Goal: Transaction & Acquisition: Book appointment/travel/reservation

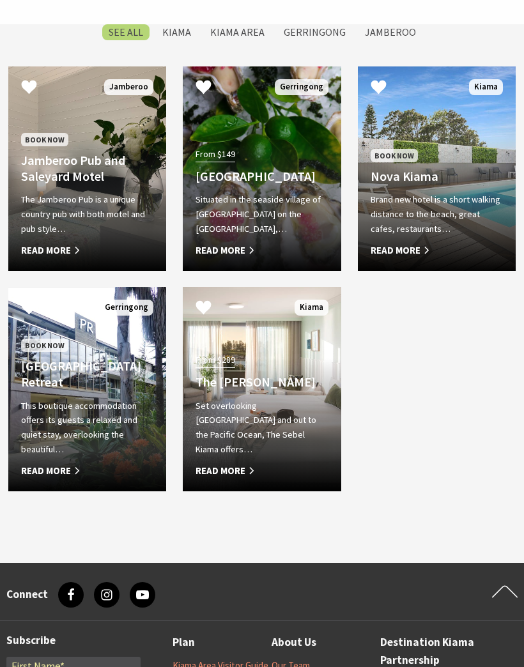
scroll to position [1100, 0]
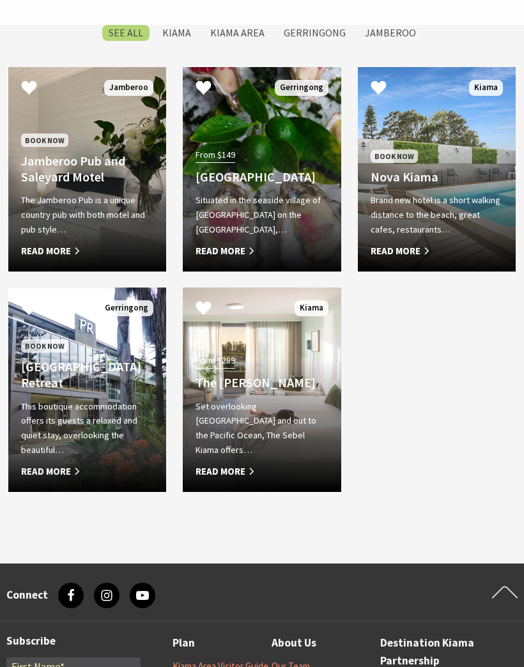
click at [68, 479] on span "Read More" at bounding box center [87, 471] width 132 height 15
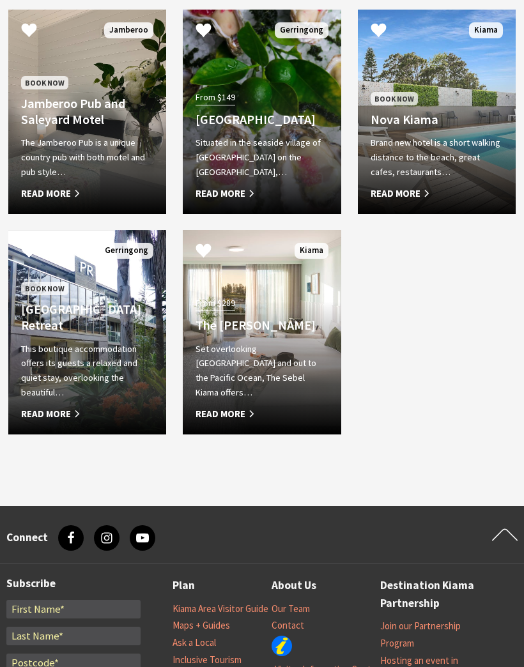
click at [450, 127] on h4 "Nova Kiama" at bounding box center [436, 119] width 132 height 15
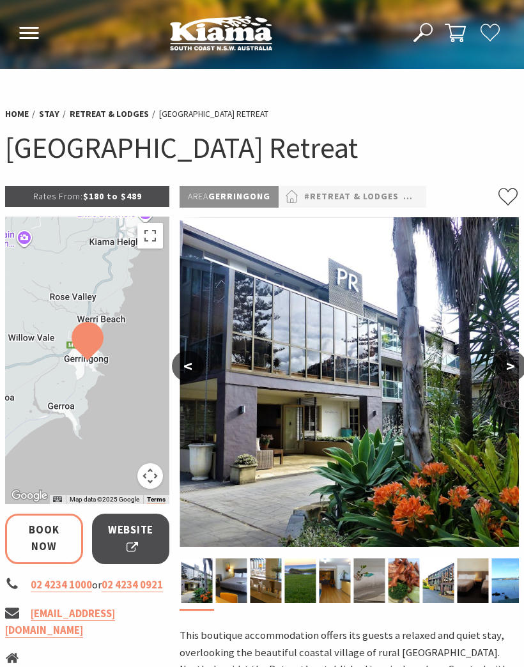
select select "3"
select select "2"
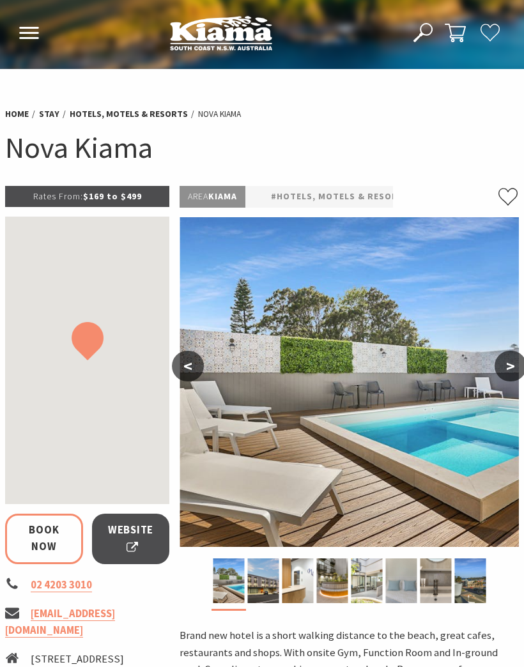
select select "3"
select select "2"
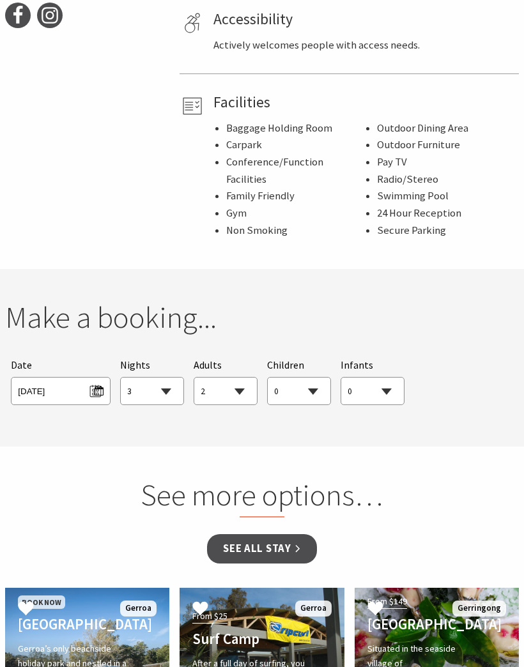
scroll to position [741, 0]
click at [95, 381] on span "Thu 16/10/2025" at bounding box center [60, 389] width 85 height 17
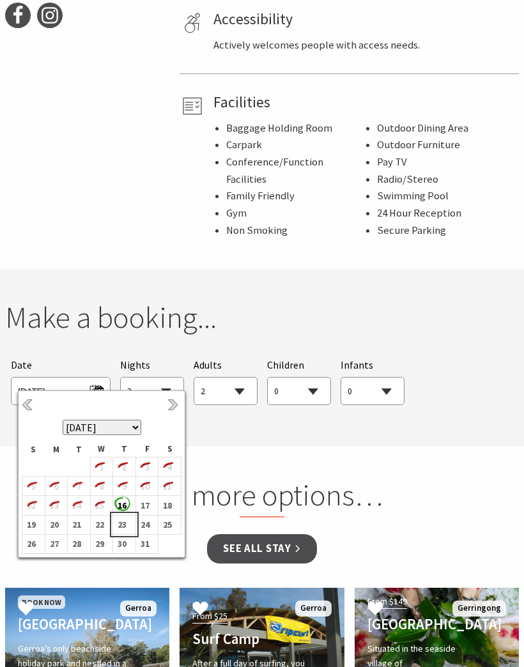
click at [125, 522] on b "23" at bounding box center [121, 524] width 17 height 17
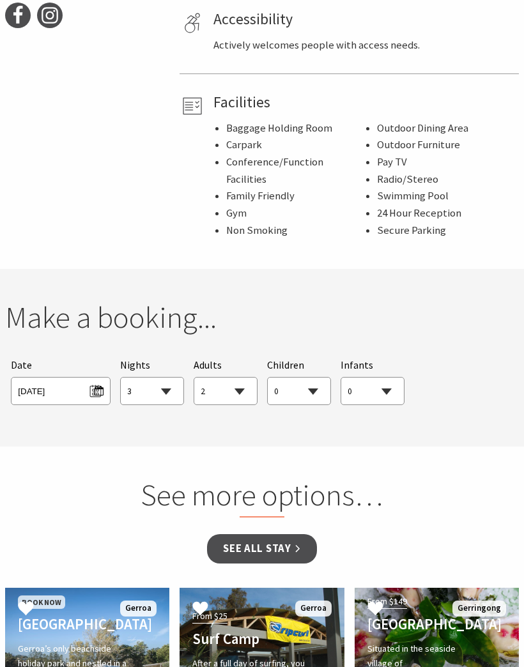
click at [169, 386] on select "1 2 3 4 5 6 7 8 9 10 11 12 13 14 15 16 17 18 19 20 21 22 23 24 25 26 27 28 29 30" at bounding box center [152, 391] width 63 height 28
select select "1"
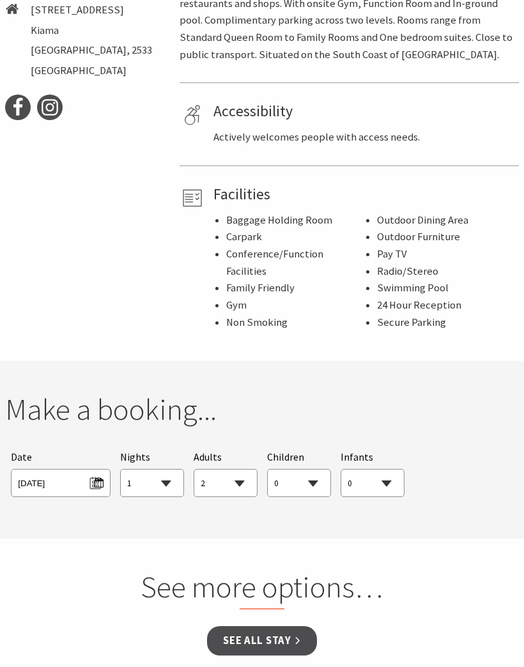
scroll to position [648, 0]
click at [269, 629] on link "See all Stay" at bounding box center [261, 641] width 109 height 30
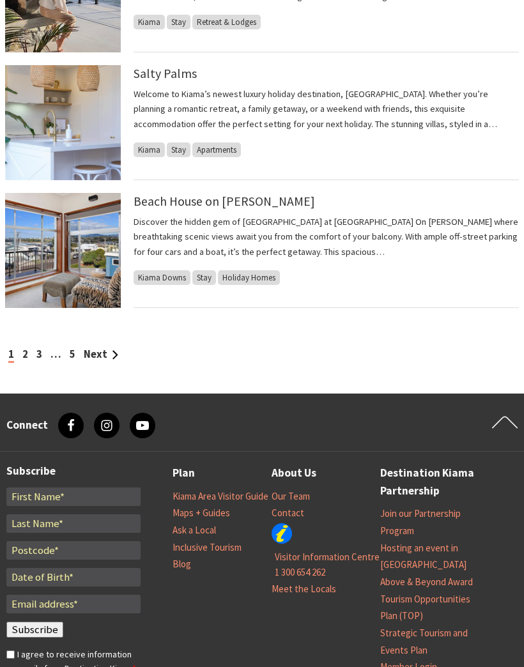
scroll to position [1224, 0]
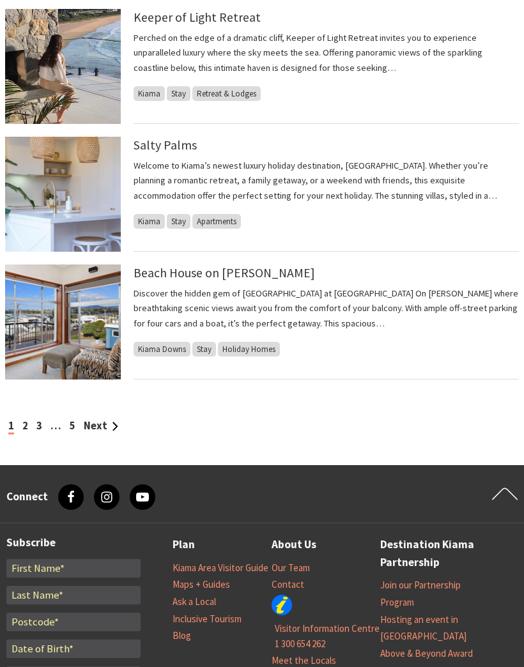
click at [103, 424] on link "Next" at bounding box center [101, 426] width 34 height 13
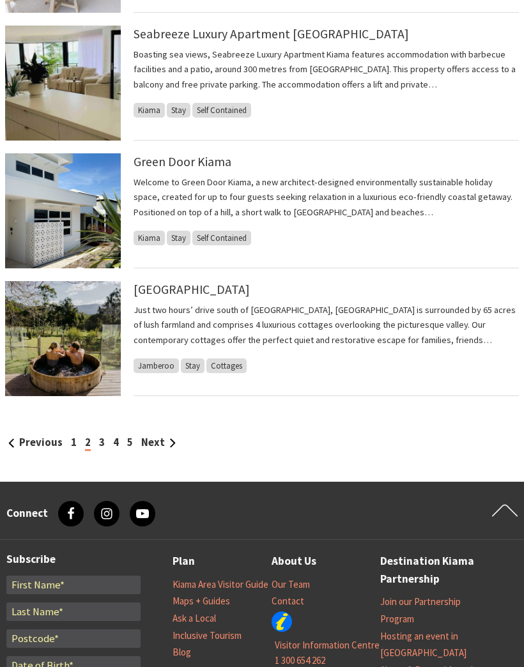
scroll to position [1196, 0]
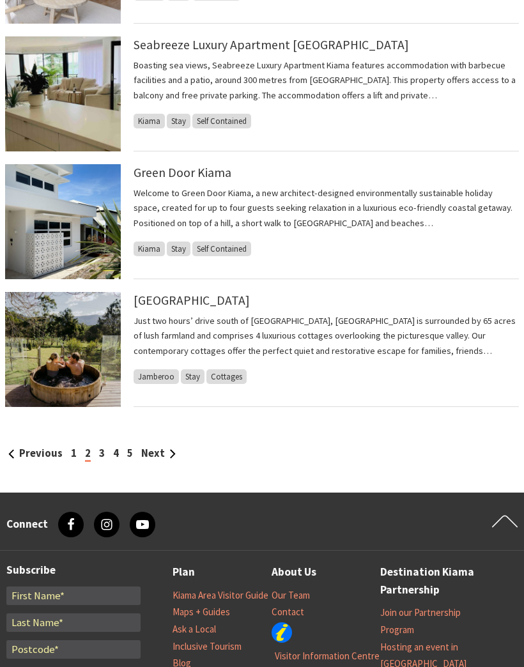
click at [162, 453] on link "Next" at bounding box center [158, 453] width 34 height 13
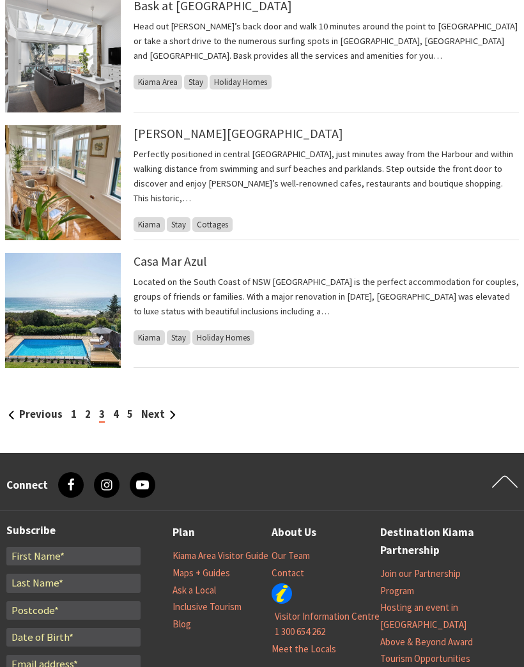
scroll to position [1263, 0]
click at [162, 408] on link "Next" at bounding box center [158, 414] width 34 height 13
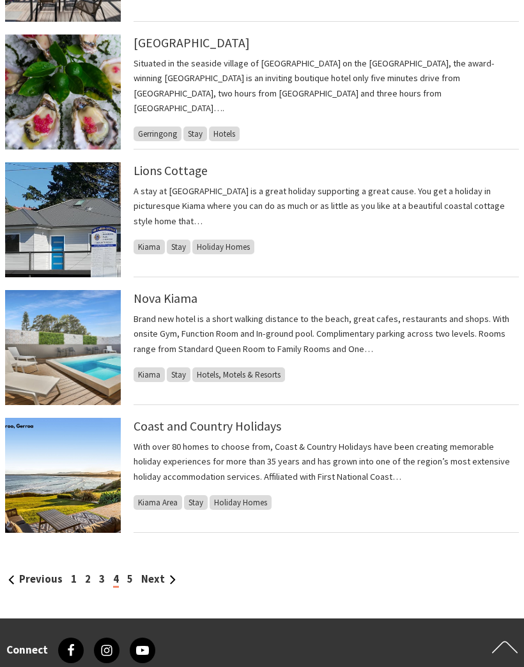
scroll to position [1081, 0]
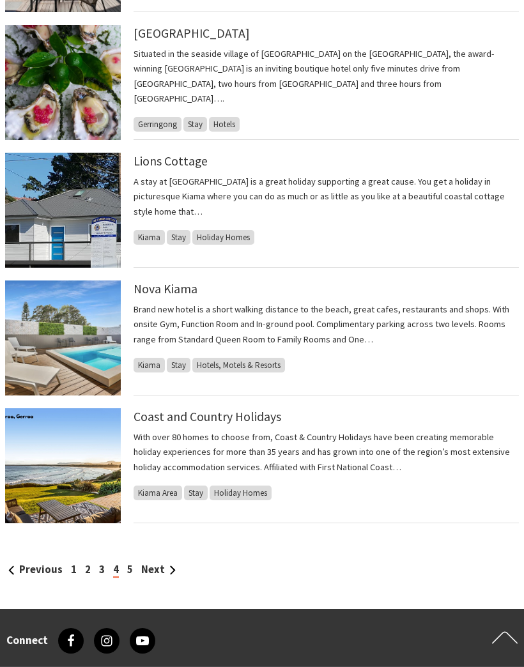
click at [178, 292] on link "Nova Kiama" at bounding box center [165, 288] width 64 height 15
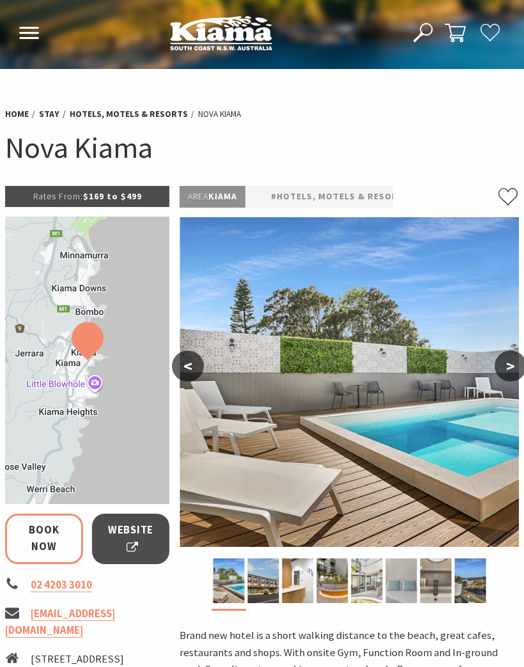
select select "2"
click at [136, 534] on span "Website" at bounding box center [131, 539] width 46 height 34
